Goal: Communication & Community: Answer question/provide support

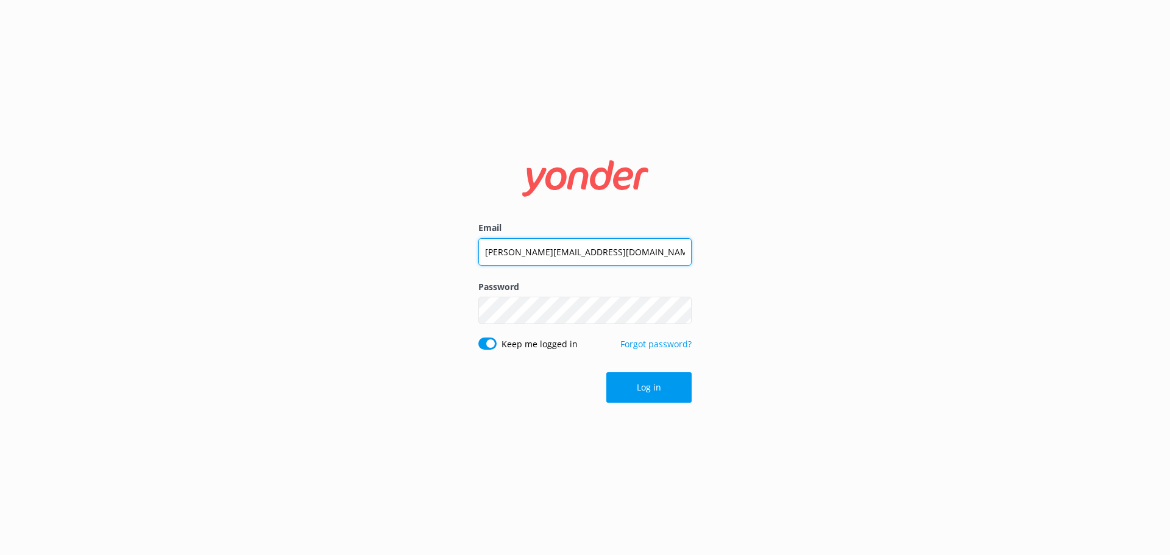
click at [692, 252] on div at bounding box center [692, 252] width 0 height 0
type input "[EMAIL_ADDRESS][DOMAIN_NAME]"
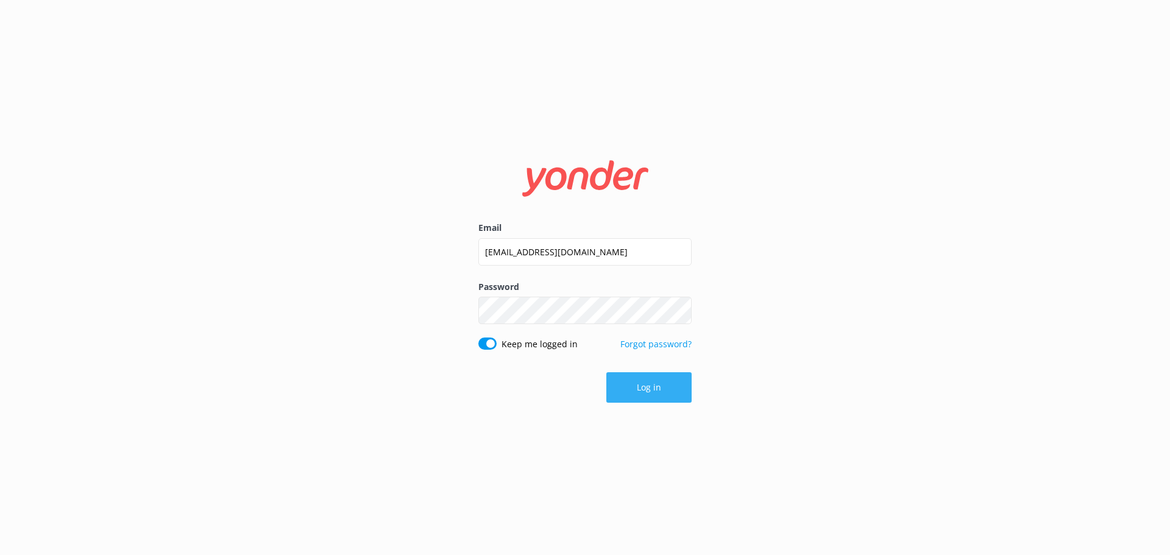
click at [631, 385] on button "Log in" at bounding box center [648, 387] width 85 height 30
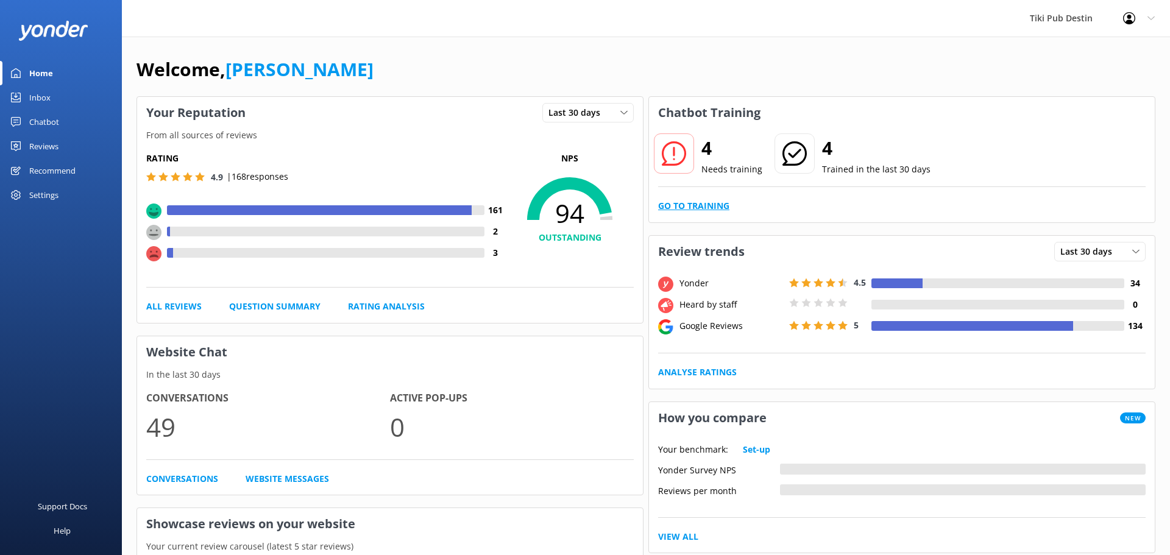
click at [682, 211] on link "Go to Training" at bounding box center [693, 205] width 71 height 13
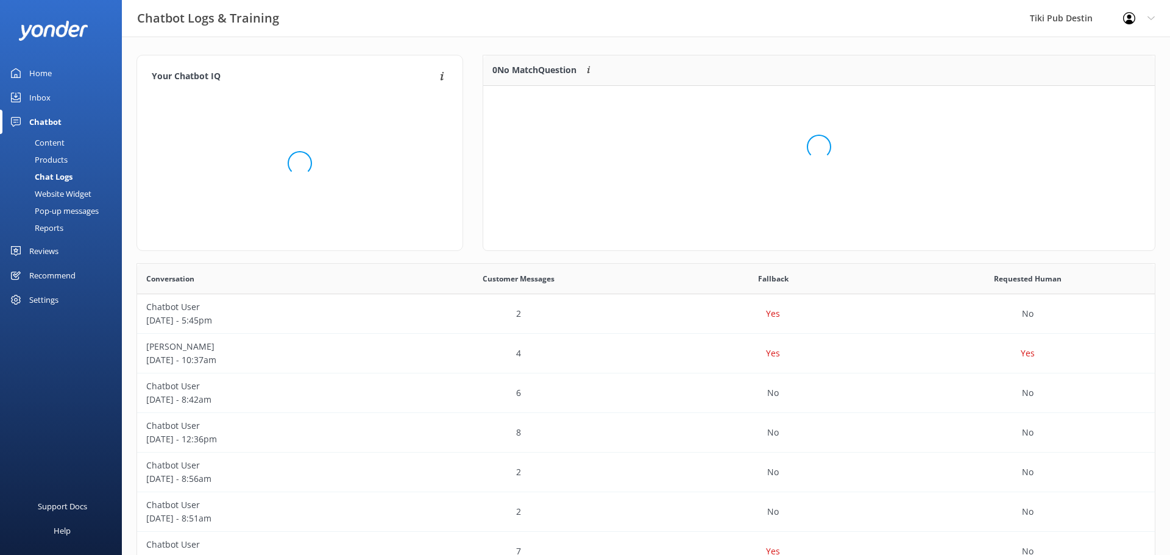
scroll to position [153, 672]
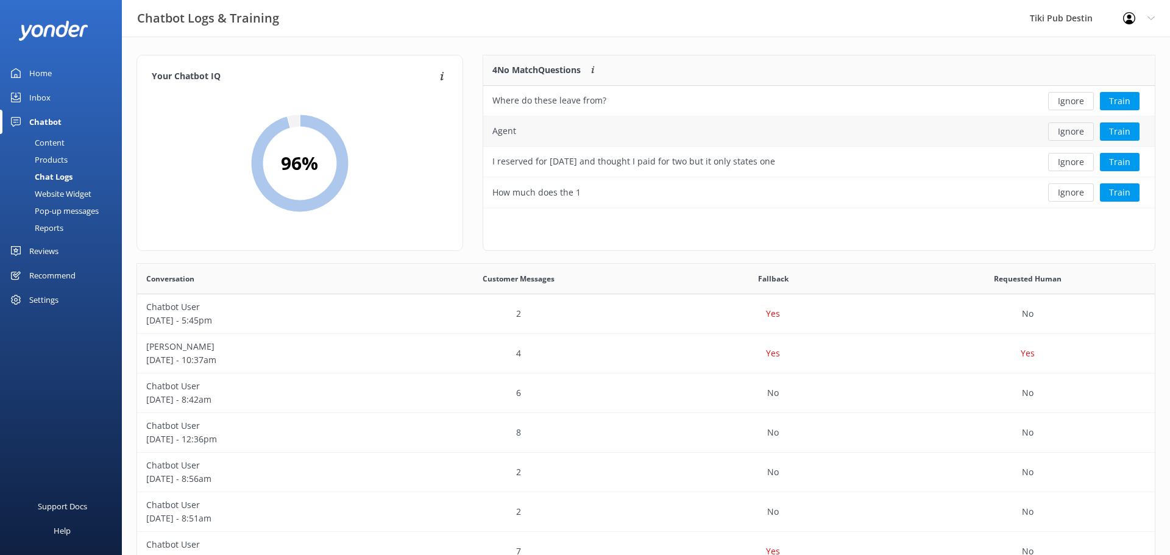
click at [1069, 137] on button "Ignore" at bounding box center [1071, 131] width 46 height 18
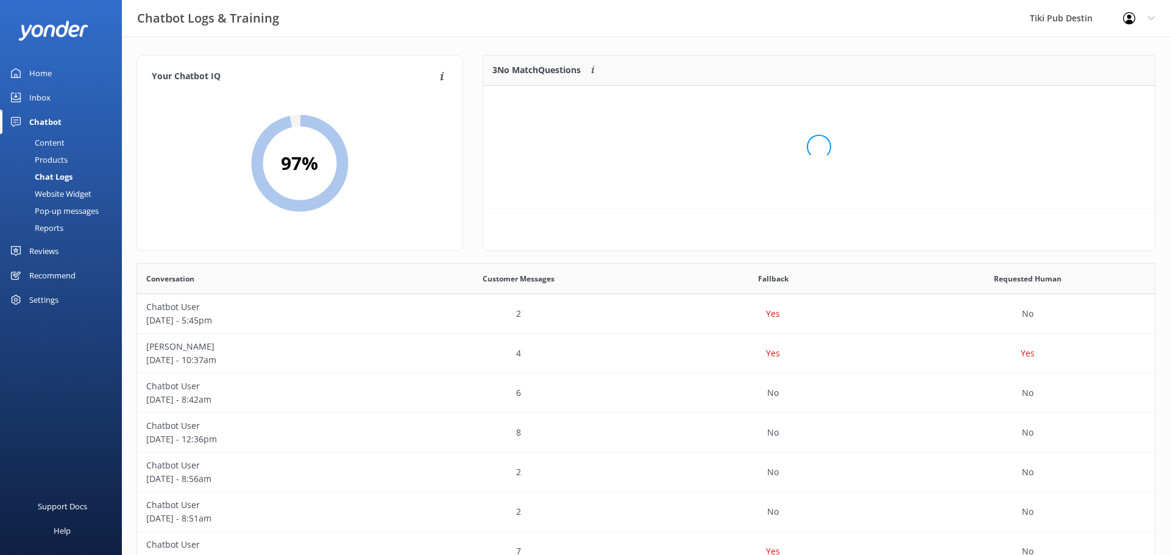
scroll to position [122, 672]
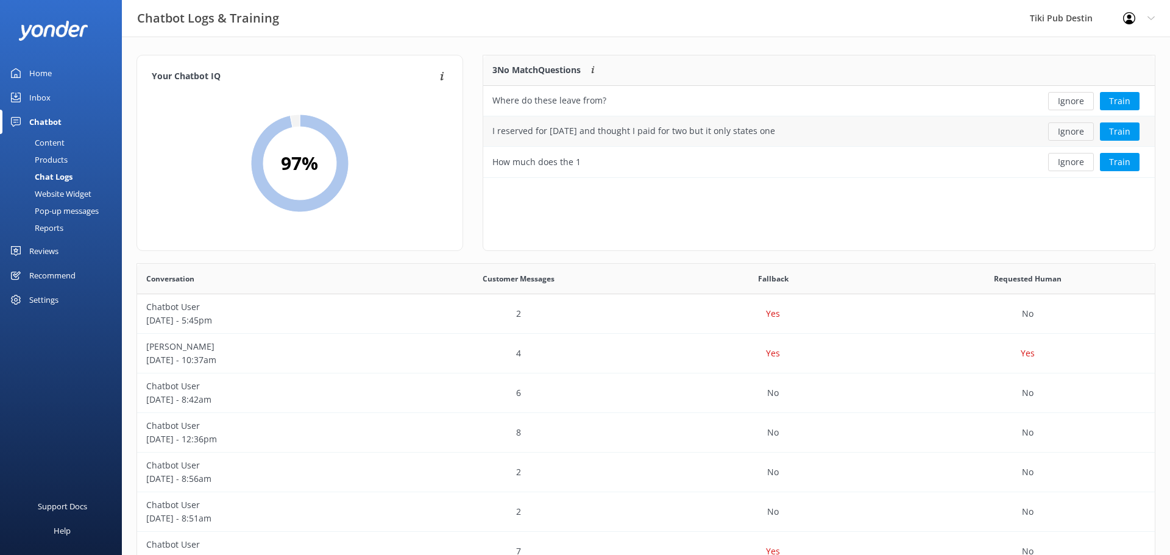
click at [1056, 133] on button "Ignore" at bounding box center [1071, 131] width 46 height 18
click at [1068, 131] on button "Ignore" at bounding box center [1071, 131] width 46 height 18
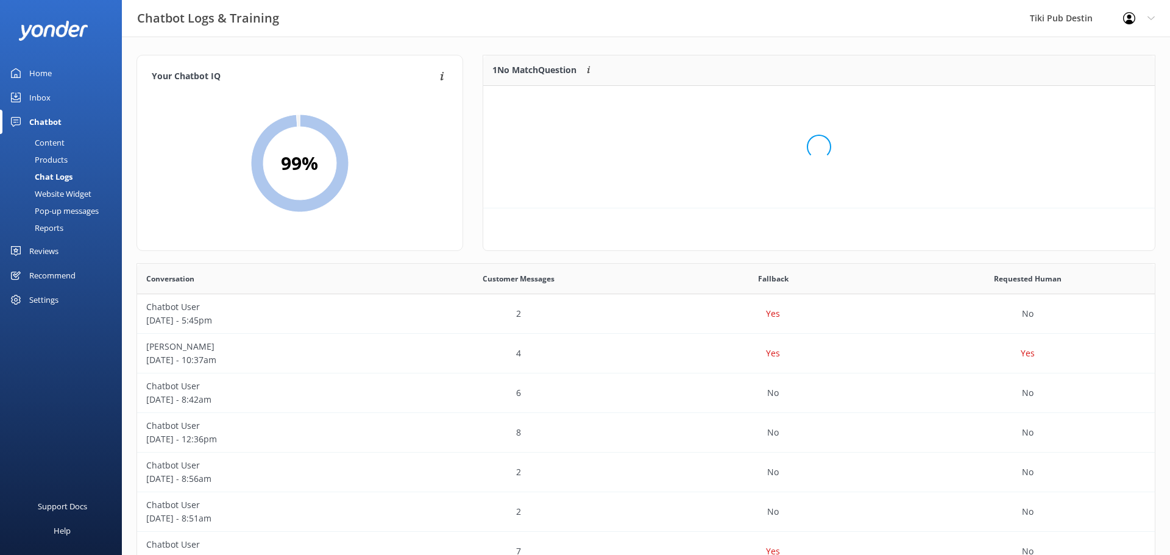
scroll to position [62, 672]
click at [1109, 103] on button "Train" at bounding box center [1120, 101] width 40 height 18
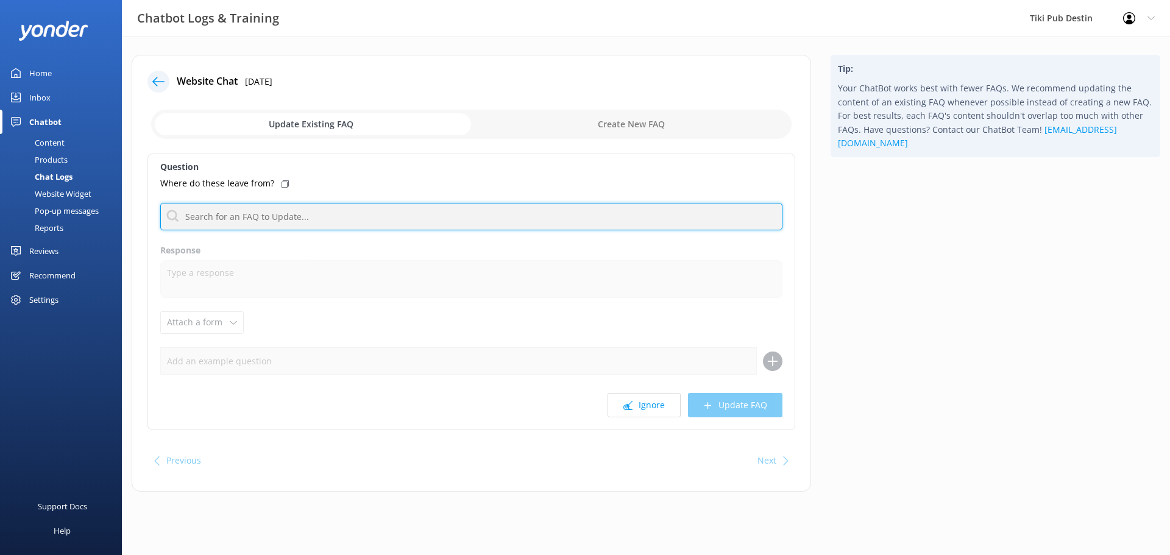
click at [392, 213] on input "text" at bounding box center [471, 216] width 622 height 27
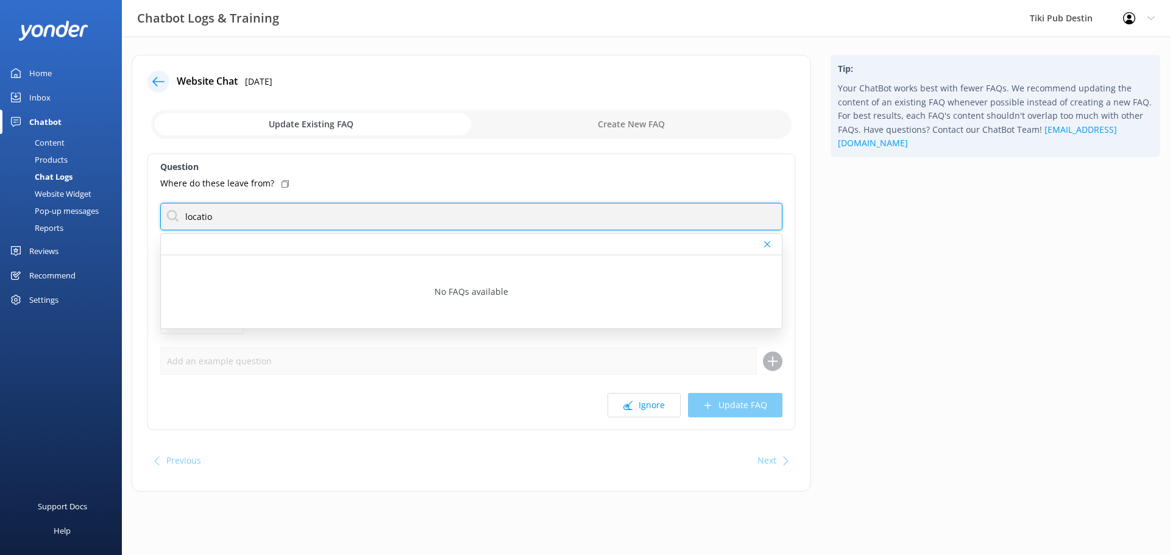
type input "location"
click at [346, 212] on input "location" at bounding box center [471, 216] width 622 height 27
type input "g"
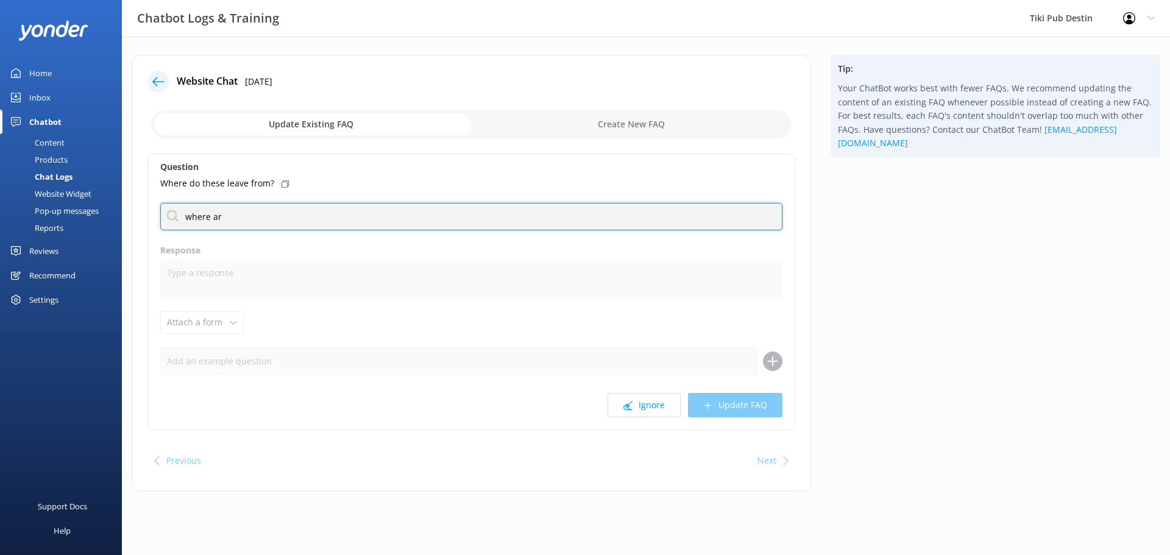
type input "where are"
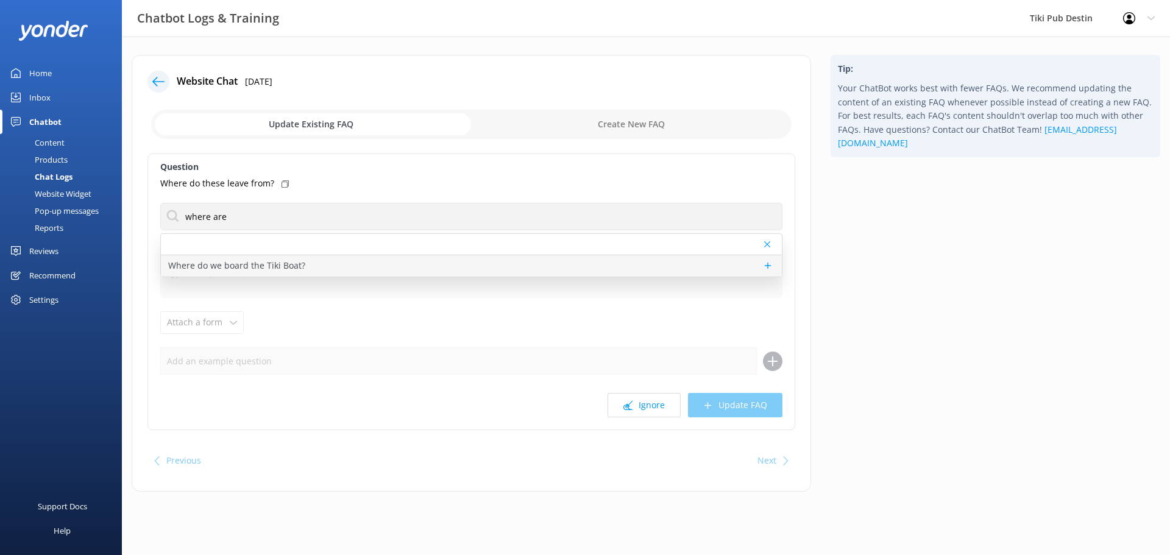
click at [201, 264] on p "Where do we board the Tiki Boat?" at bounding box center [236, 265] width 137 height 13
type textarea "All tours start and stop at 530 Harbor Blvd Destin, FL 32541."
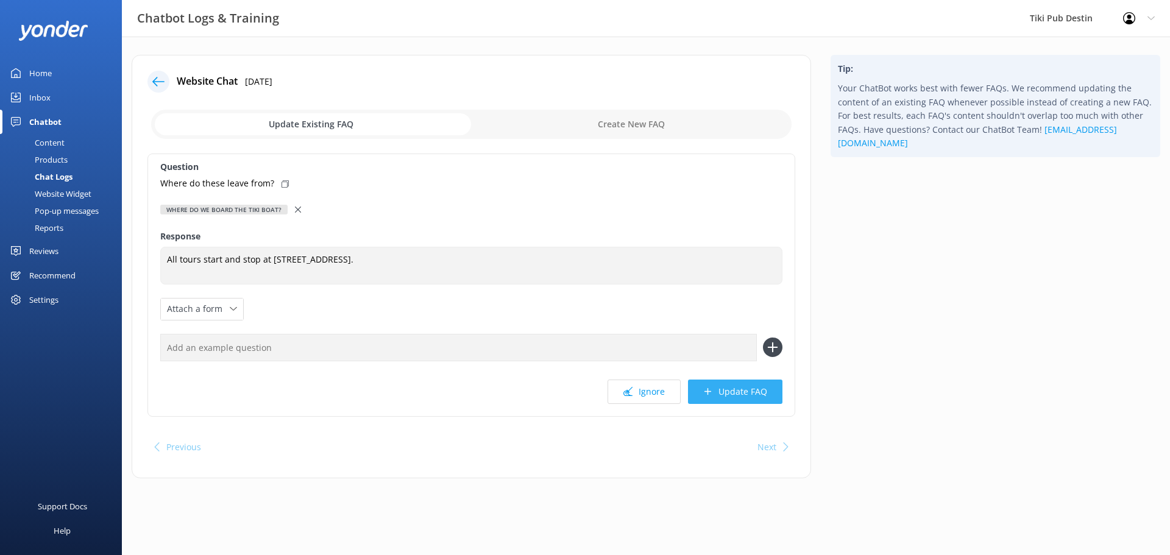
click at [719, 387] on button "Update FAQ" at bounding box center [735, 392] width 94 height 24
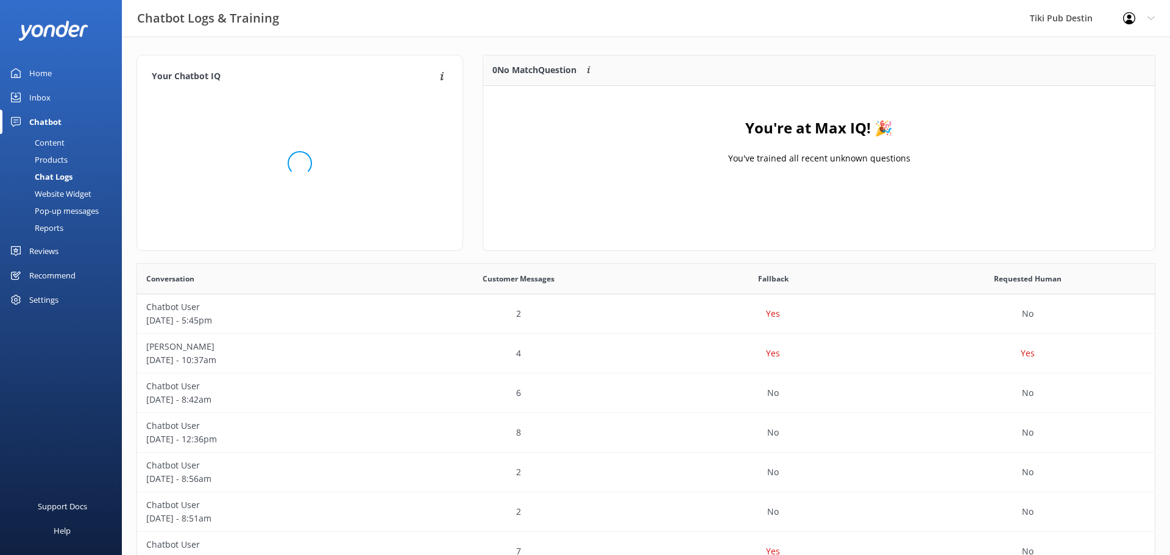
scroll to position [152, 672]
